Goal: Entertainment & Leisure: Browse casually

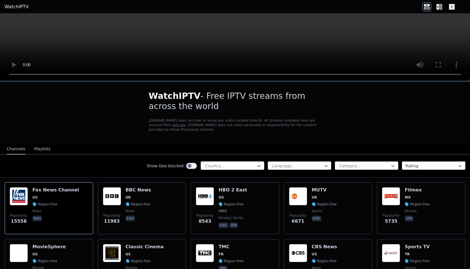
click at [216, 162] on div "Country..." at bounding box center [233, 165] width 64 height 9
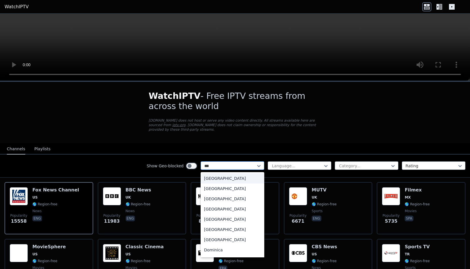
type input "****"
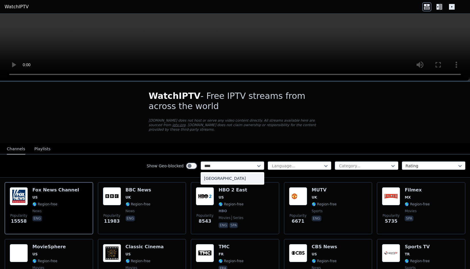
click at [231, 181] on div "[GEOGRAPHIC_DATA]" at bounding box center [233, 178] width 64 height 10
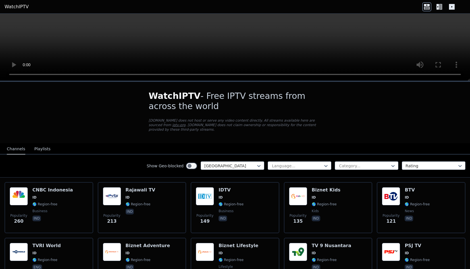
click at [35, 151] on button "Playlists" at bounding box center [42, 149] width 16 height 11
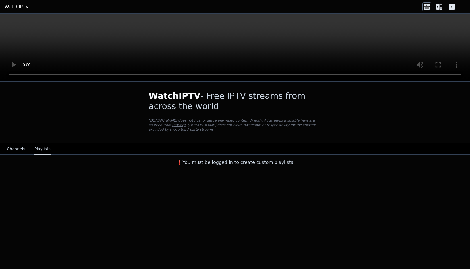
click at [16, 149] on button "Channels" at bounding box center [16, 149] width 18 height 11
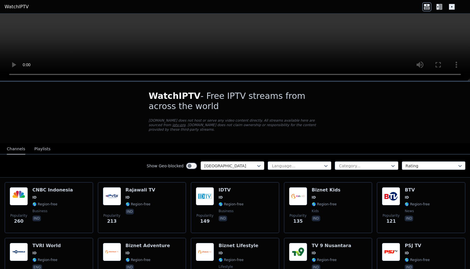
click at [214, 164] on div at bounding box center [230, 166] width 52 height 6
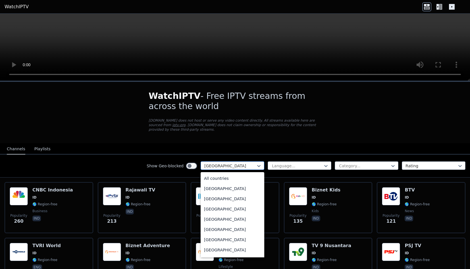
scroll to position [825, 0]
